Goal: Task Accomplishment & Management: Manage account settings

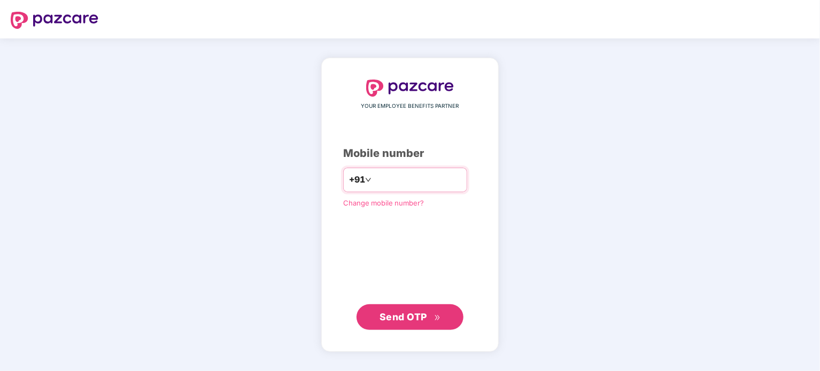
click at [374, 180] on input "number" at bounding box center [418, 180] width 88 height 17
type input "**********"
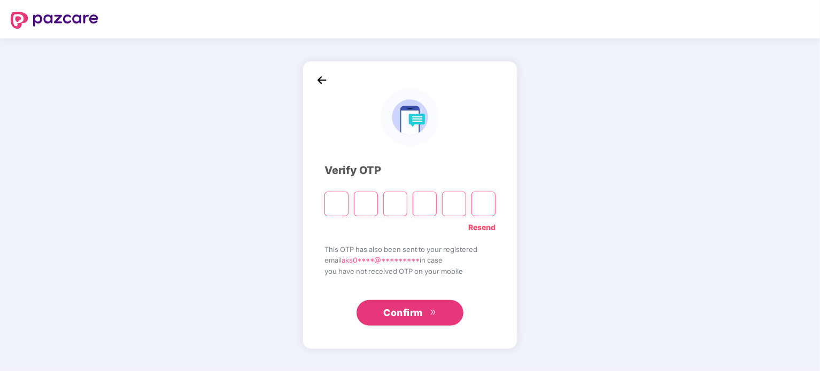
type input "*"
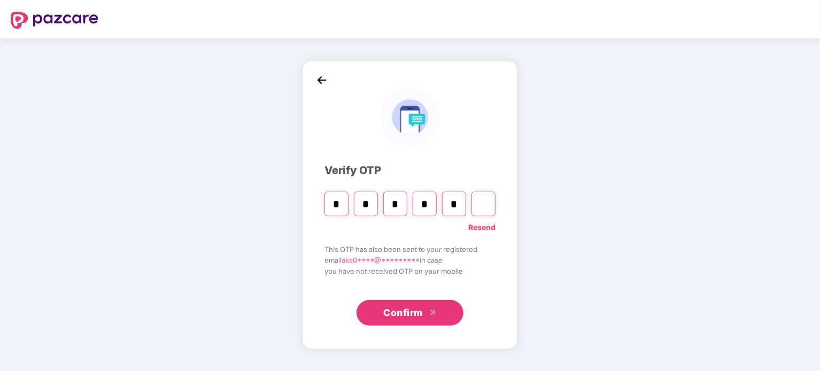
type input "*"
